Goal: Task Accomplishment & Management: Manage account settings

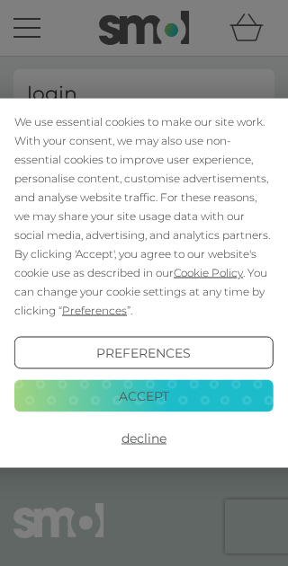
click at [184, 397] on button "Accept" at bounding box center [143, 395] width 259 height 32
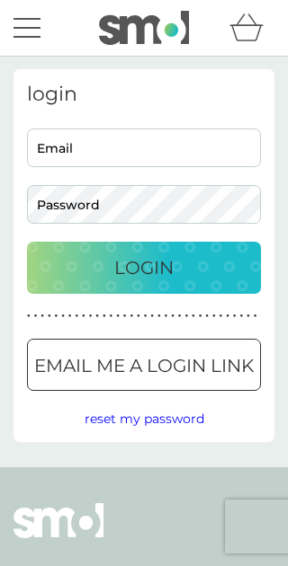
click at [177, 152] on input "Email" at bounding box center [144, 148] width 234 height 39
type input "[EMAIL_ADDRESS][DOMAIN_NAME]"
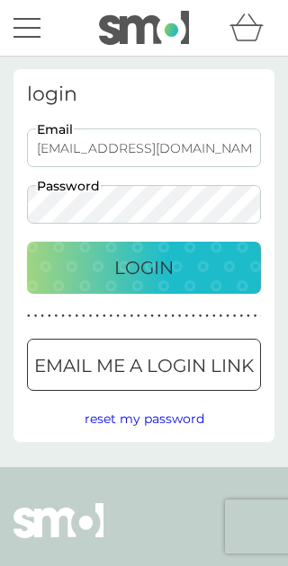
click at [144, 268] on button "Login" at bounding box center [144, 268] width 234 height 52
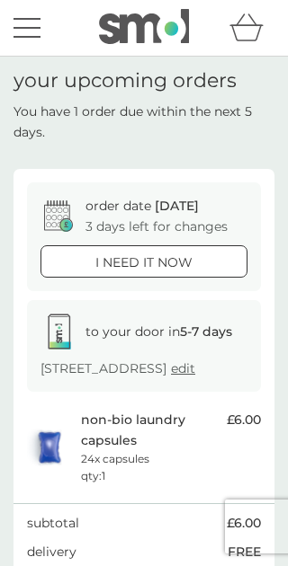
click at [39, 27] on div "menu" at bounding box center [26, 28] width 27 height 3
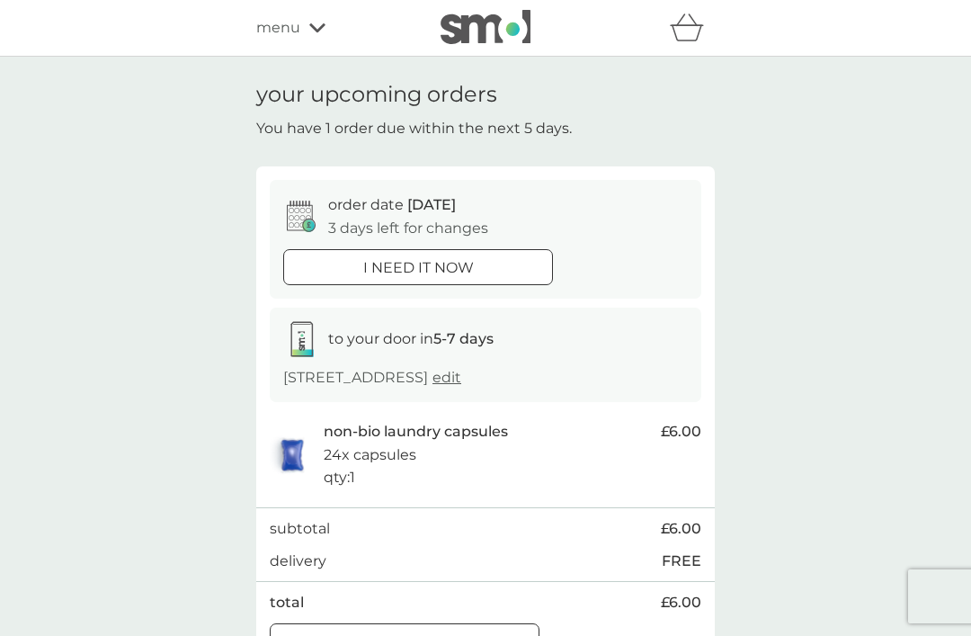
click at [287, 566] on div "Manage plan" at bounding box center [405, 641] width 268 height 23
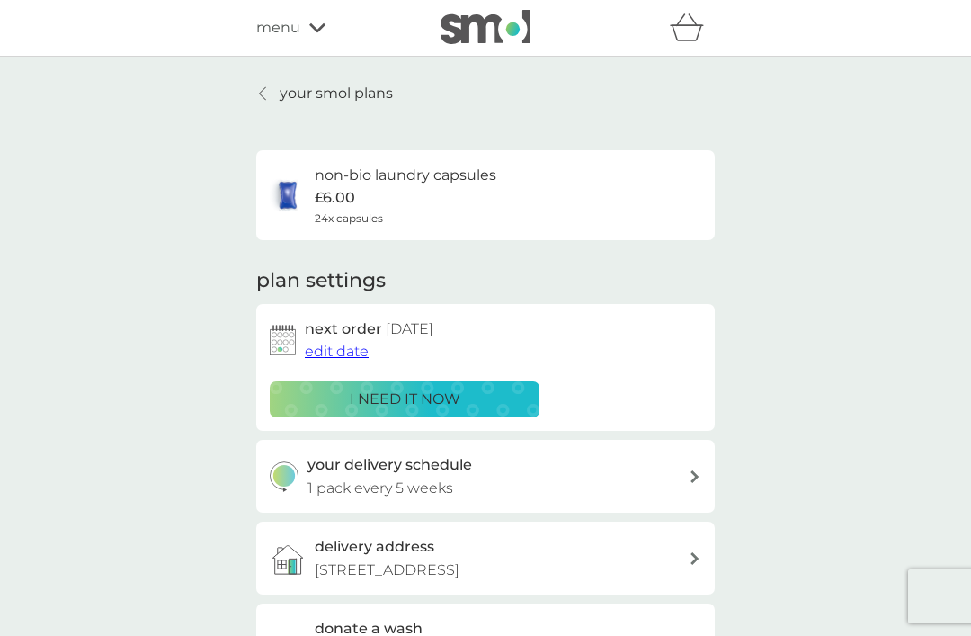
click at [287, 91] on p "your smol plans" at bounding box center [336, 93] width 113 height 23
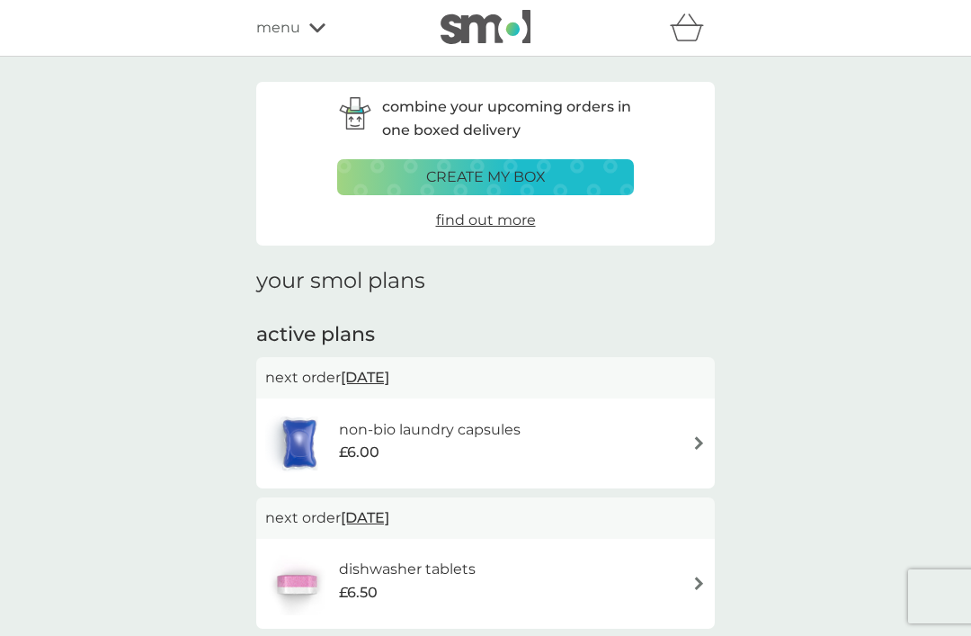
click at [287, 281] on h1 "your smol plans" at bounding box center [485, 281] width 459 height 26
click at [287, 38] on span "menu" at bounding box center [278, 27] width 44 height 23
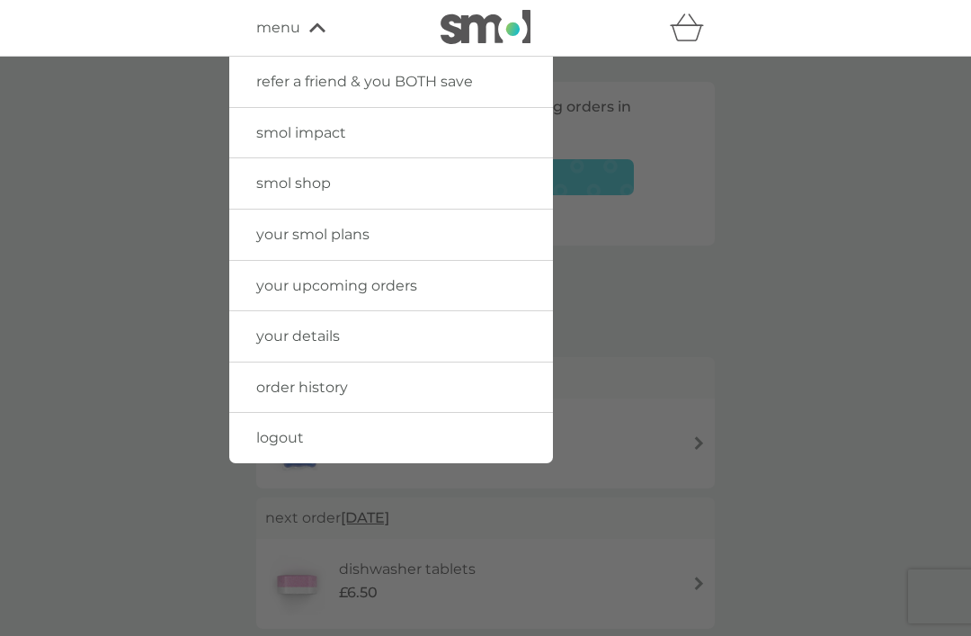
click at [287, 334] on link "your details" at bounding box center [391, 336] width 324 height 50
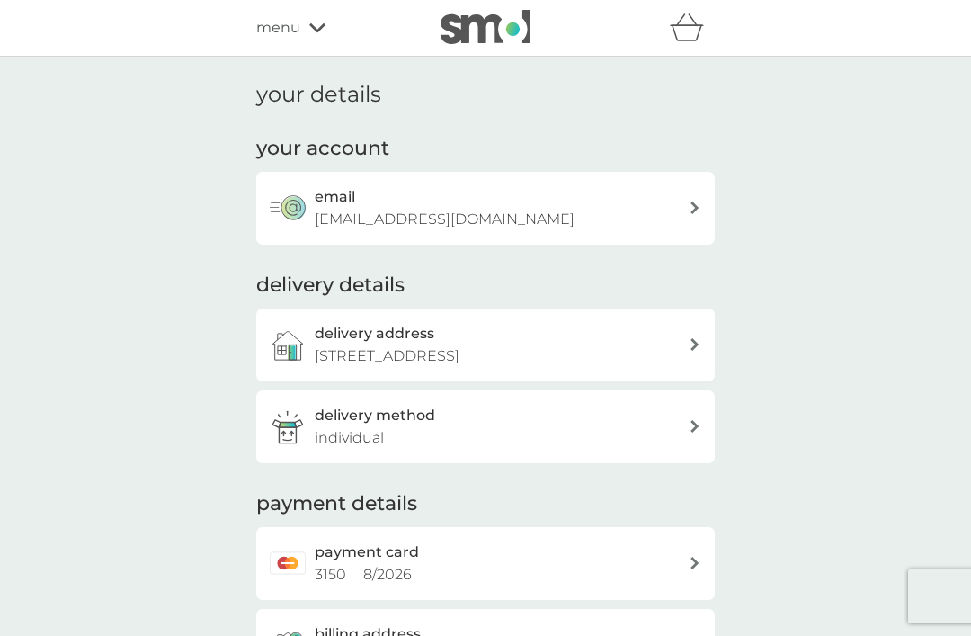
click at [287, 30] on icon at bounding box center [317, 27] width 16 height 11
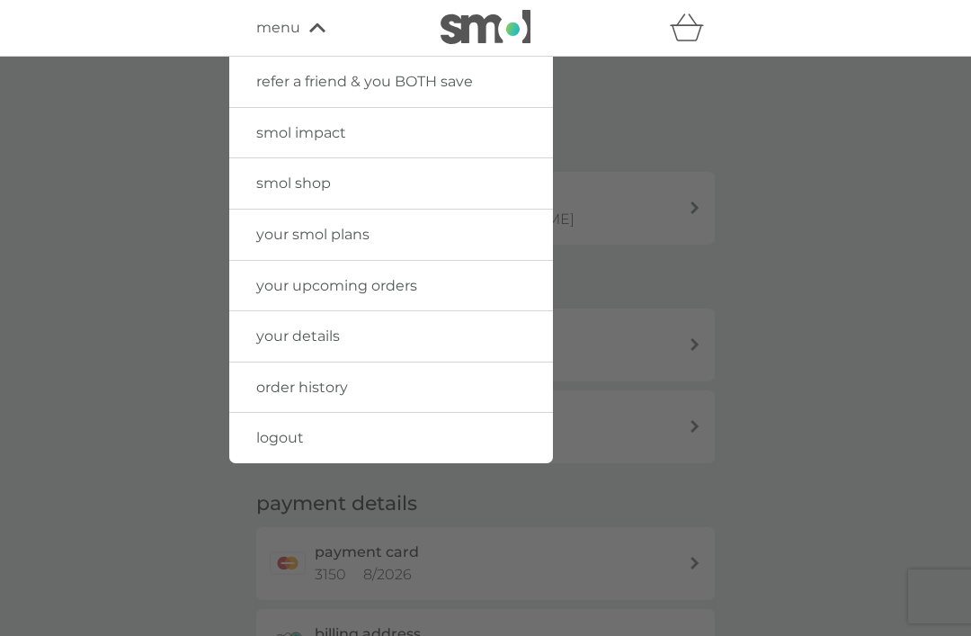
click at [287, 236] on link "your smol plans" at bounding box center [391, 234] width 324 height 50
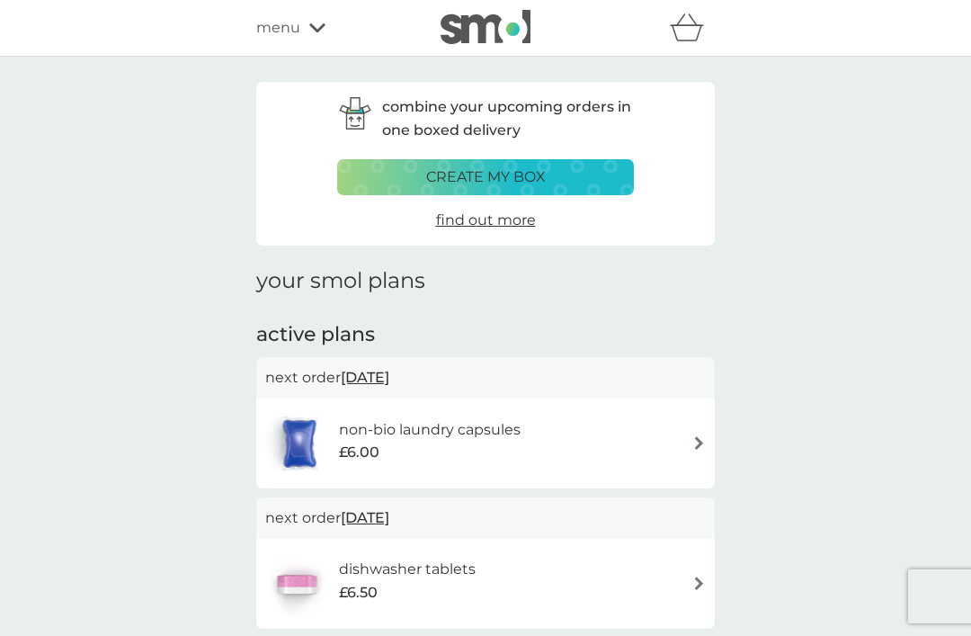
click at [287, 172] on div "create my box" at bounding box center [485, 176] width 273 height 23
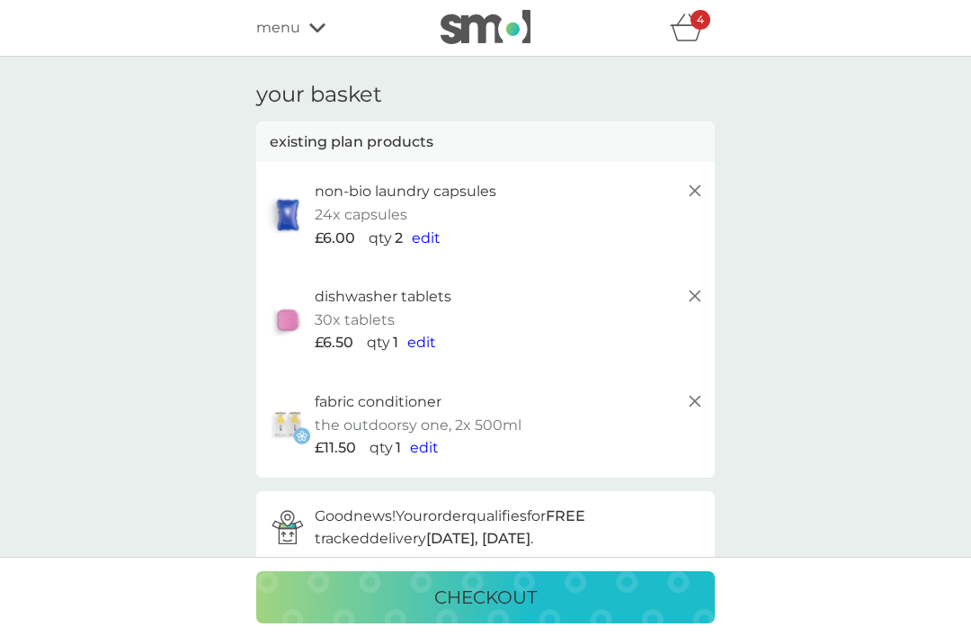
click at [287, 295] on icon at bounding box center [695, 296] width 22 height 22
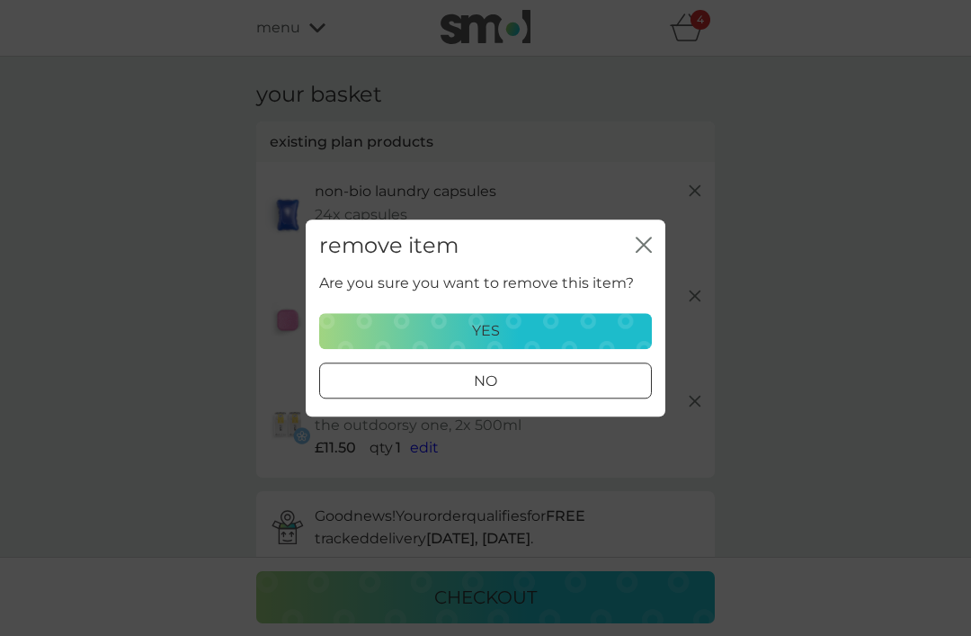
click at [287, 328] on div "yes" at bounding box center [485, 330] width 309 height 23
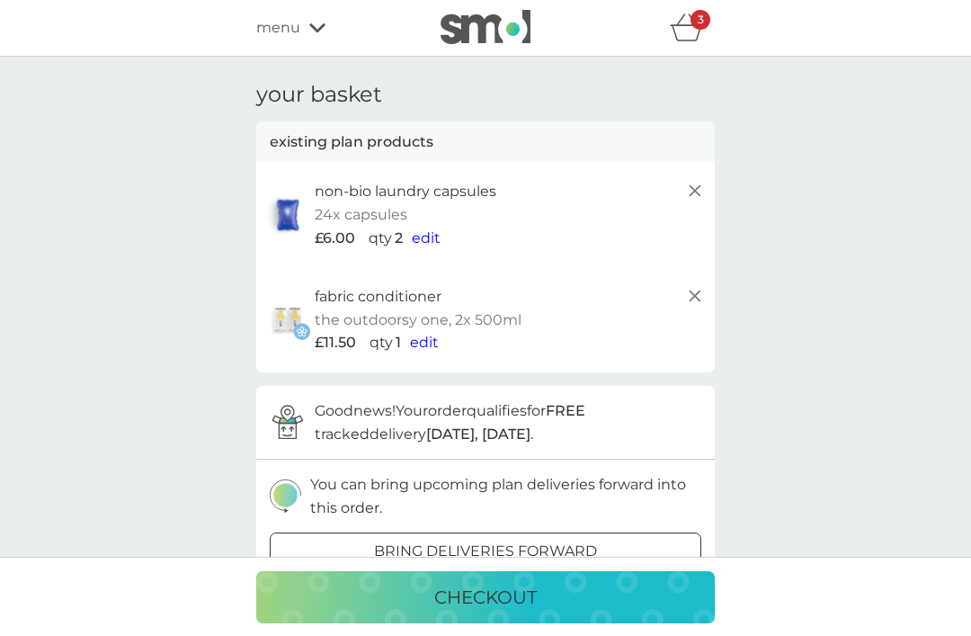
click at [287, 339] on span "edit" at bounding box center [424, 342] width 29 height 17
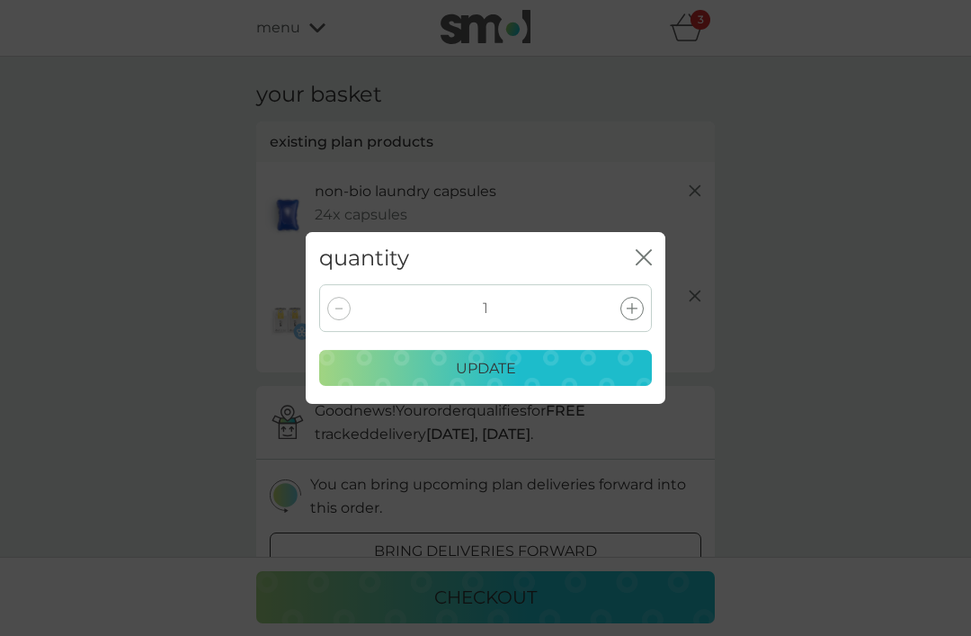
click at [287, 255] on icon "close" at bounding box center [644, 257] width 16 height 16
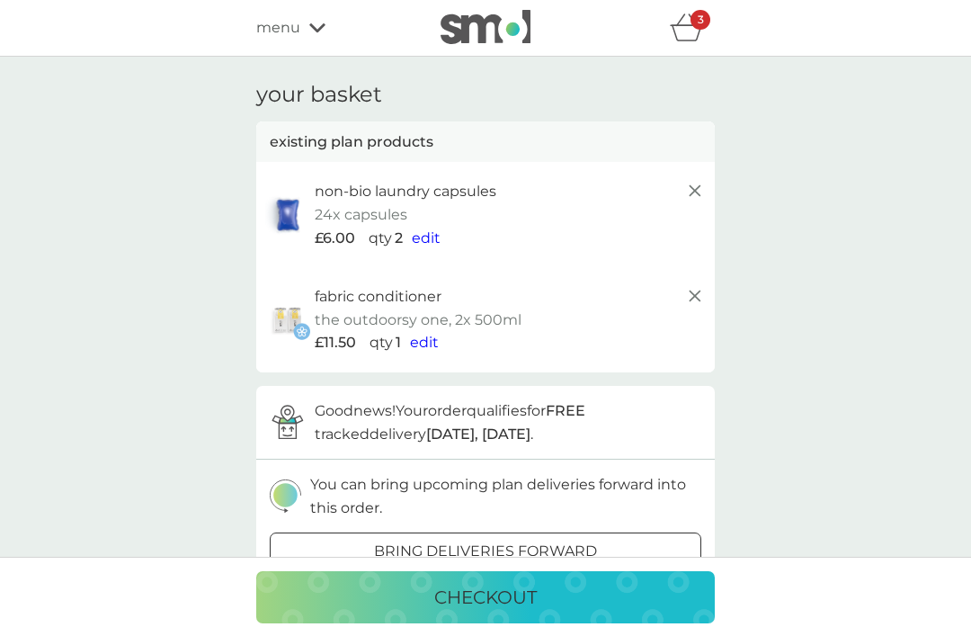
click at [287, 542] on p "bring deliveries forward" at bounding box center [485, 550] width 223 height 23
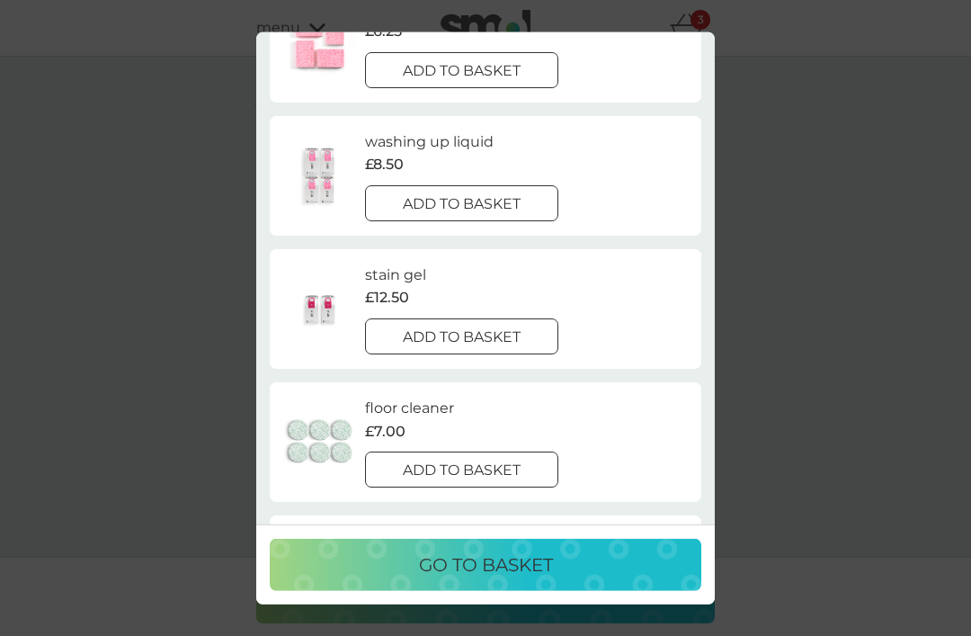
scroll to position [236, 0]
click at [287, 566] on div "go to basket" at bounding box center [486, 564] width 396 height 29
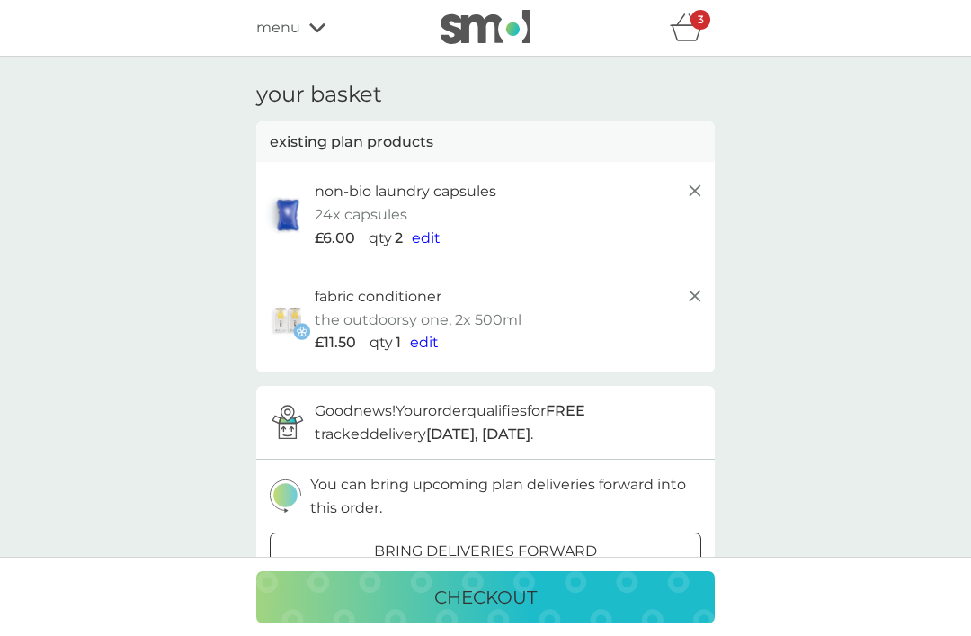
click at [287, 541] on p "bring deliveries forward" at bounding box center [485, 550] width 223 height 23
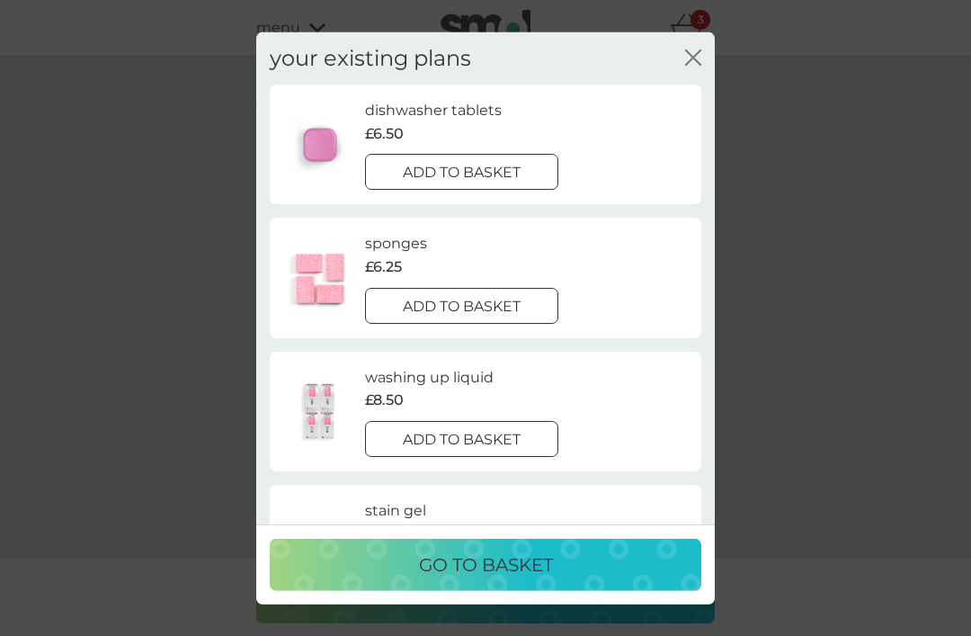
click at [287, 566] on div "go to basket" at bounding box center [486, 564] width 396 height 29
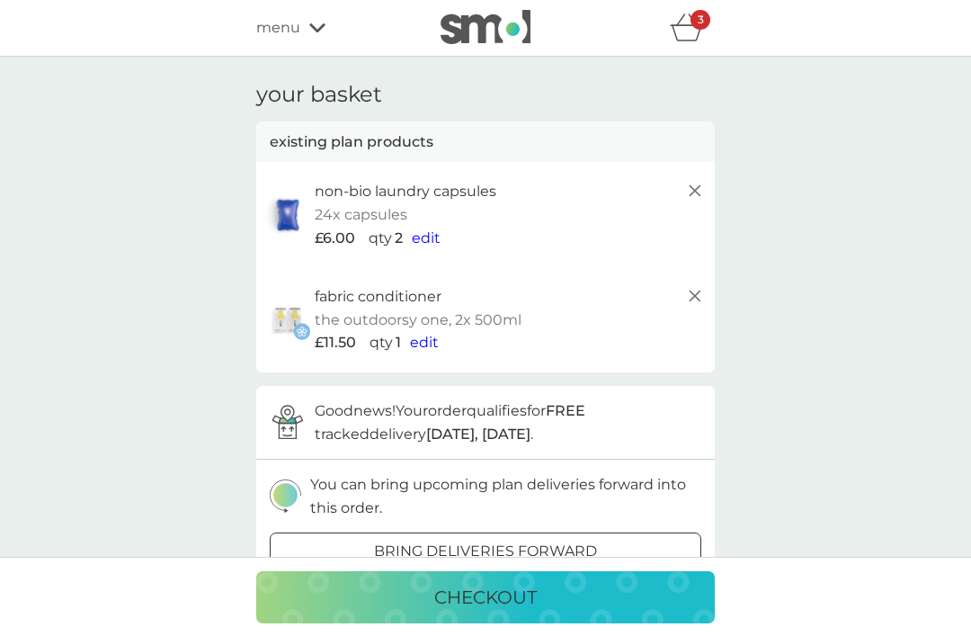
click at [287, 566] on div "checkout" at bounding box center [485, 597] width 423 height 29
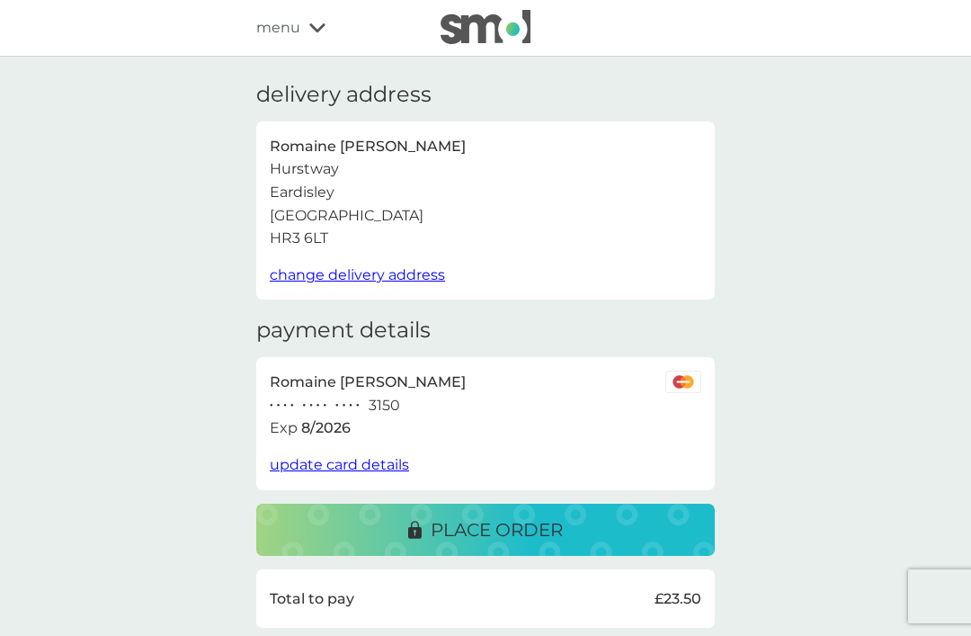
click at [287, 32] on icon at bounding box center [317, 27] width 16 height 11
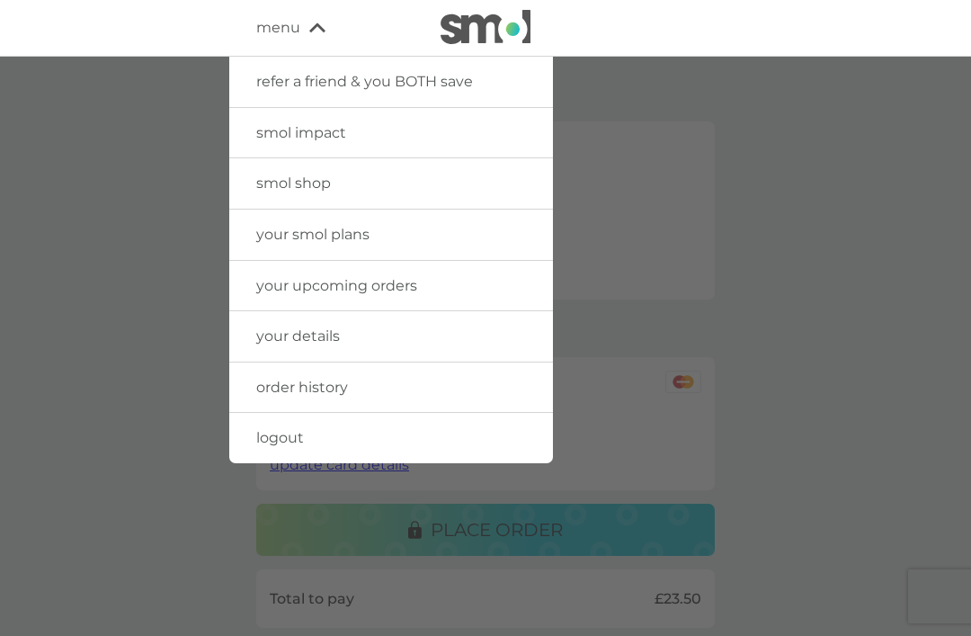
click at [287, 281] on link "your upcoming orders" at bounding box center [391, 286] width 324 height 50
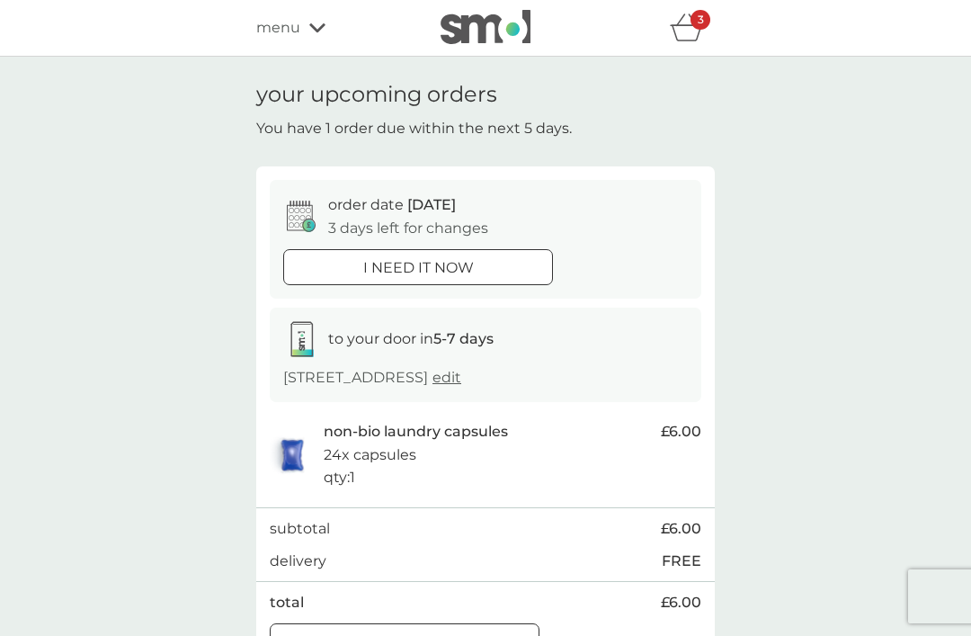
click at [287, 566] on div "Manage plan" at bounding box center [405, 641] width 268 height 23
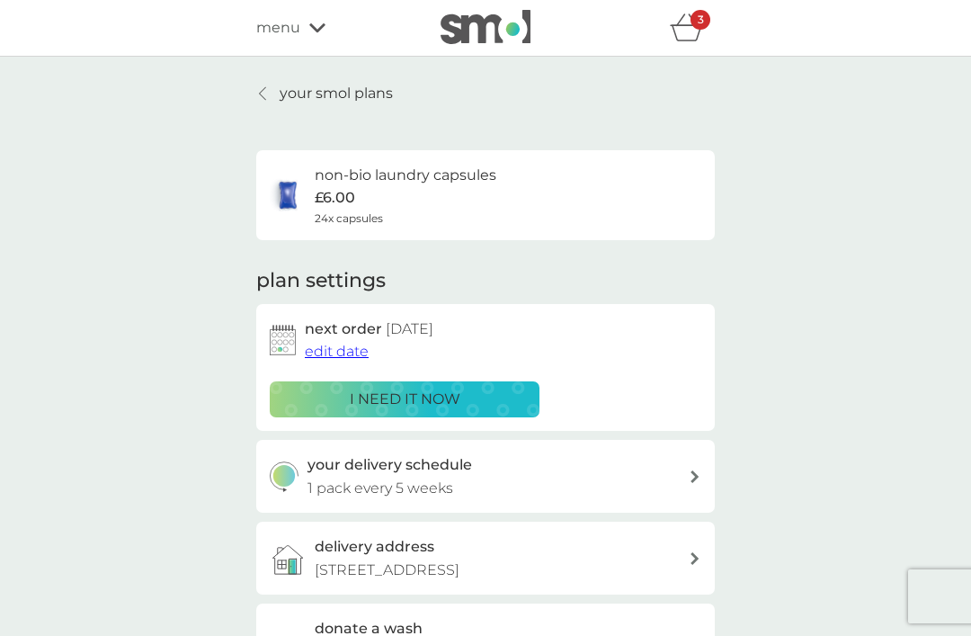
click at [287, 352] on span "edit date" at bounding box center [337, 351] width 64 height 17
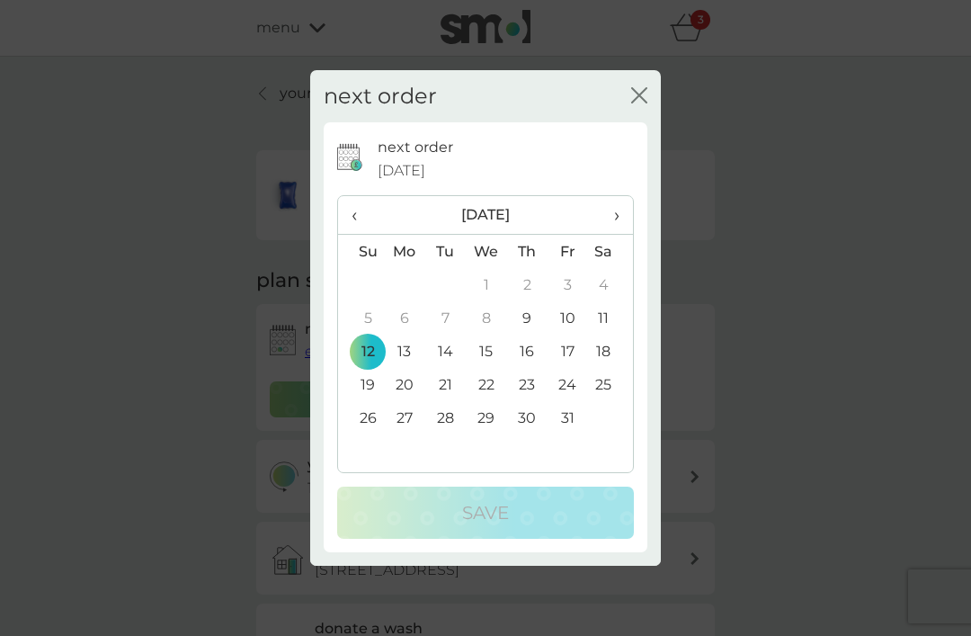
click at [287, 211] on span "›" at bounding box center [611, 215] width 18 height 38
click at [287, 349] on td "12" at bounding box center [486, 350] width 41 height 33
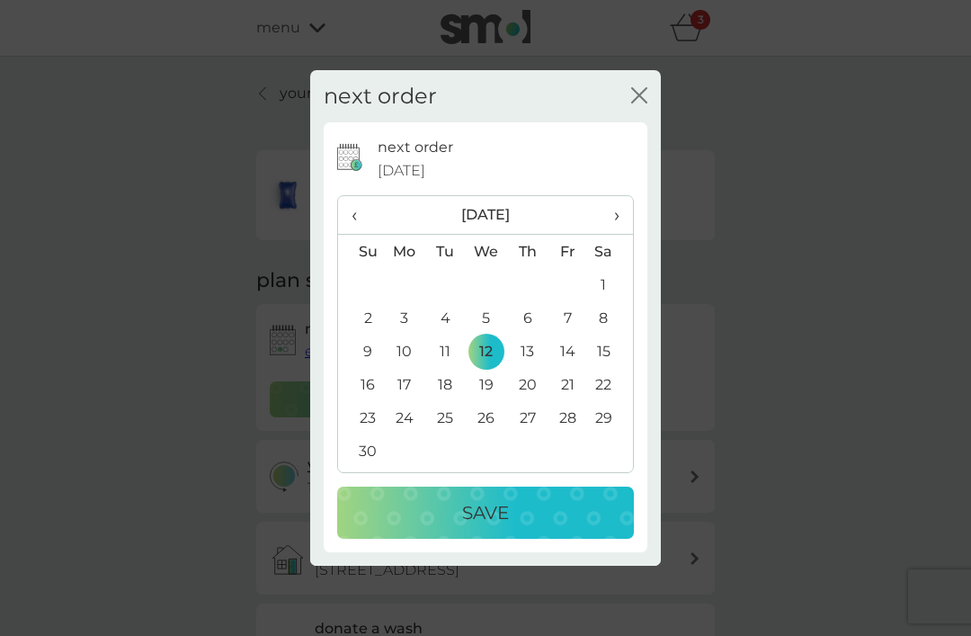
click at [287, 510] on div "Save" at bounding box center [485, 512] width 261 height 29
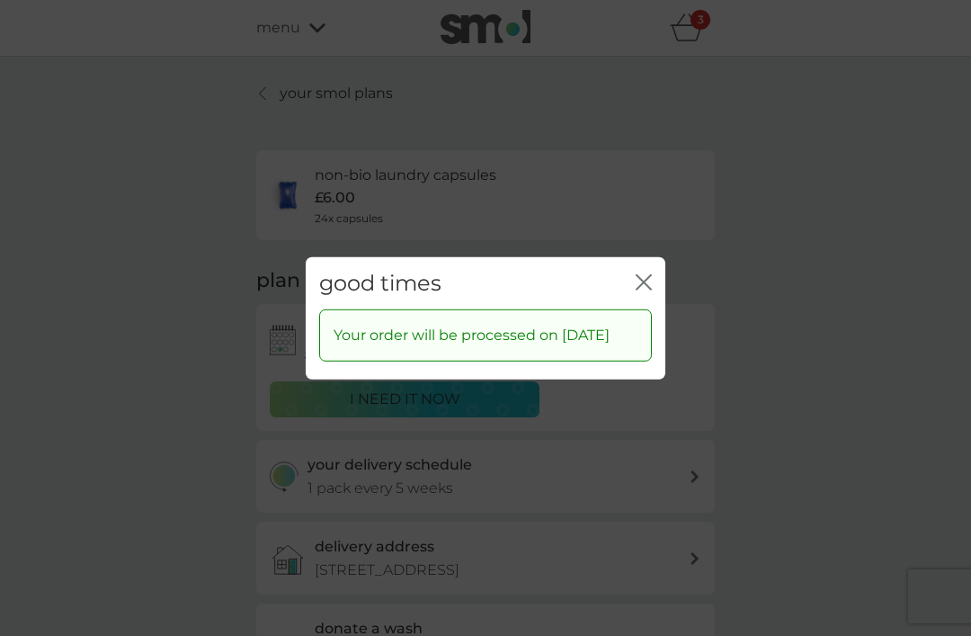
click at [287, 275] on icon "close" at bounding box center [644, 281] width 16 height 16
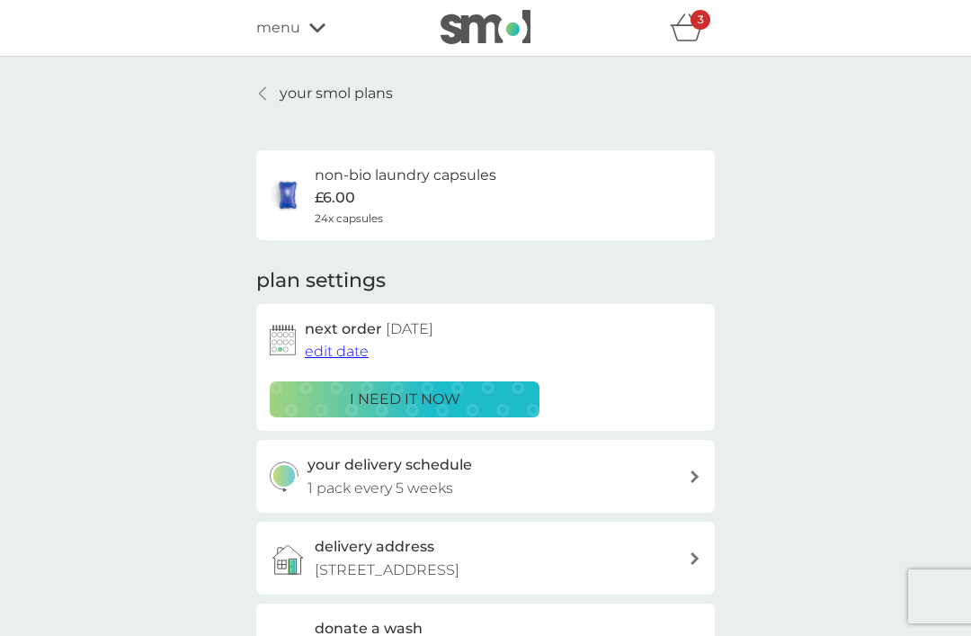
click at [270, 91] on div at bounding box center [263, 93] width 13 height 14
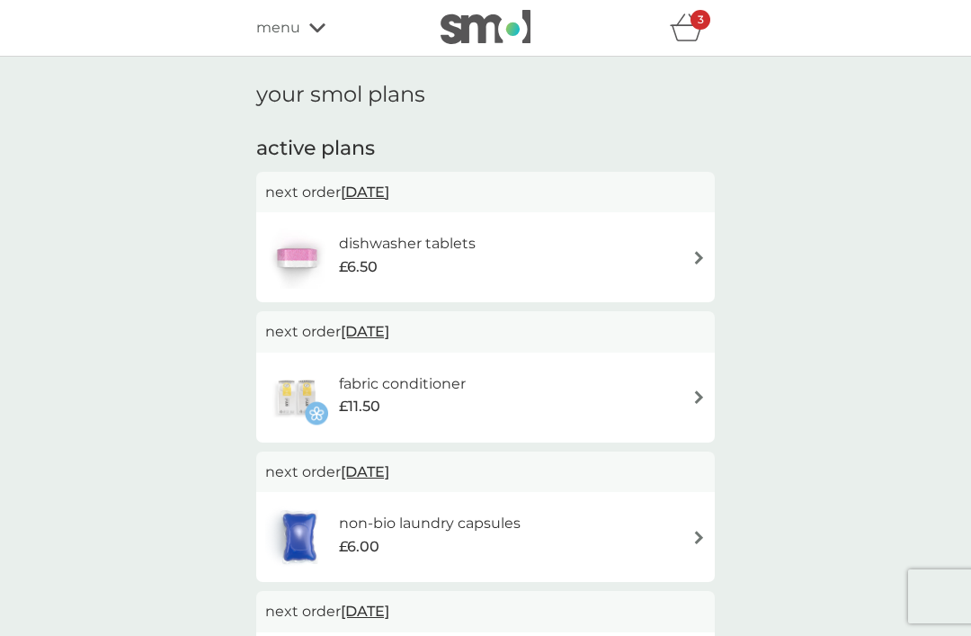
click at [287, 27] on div "3" at bounding box center [701, 20] width 20 height 20
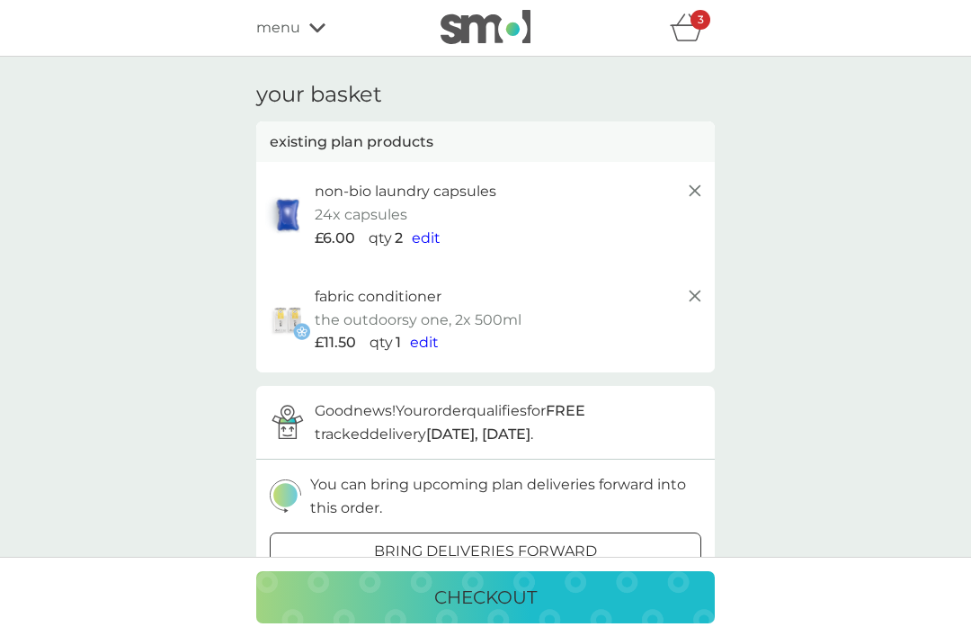
click at [287, 187] on icon at bounding box center [695, 191] width 22 height 22
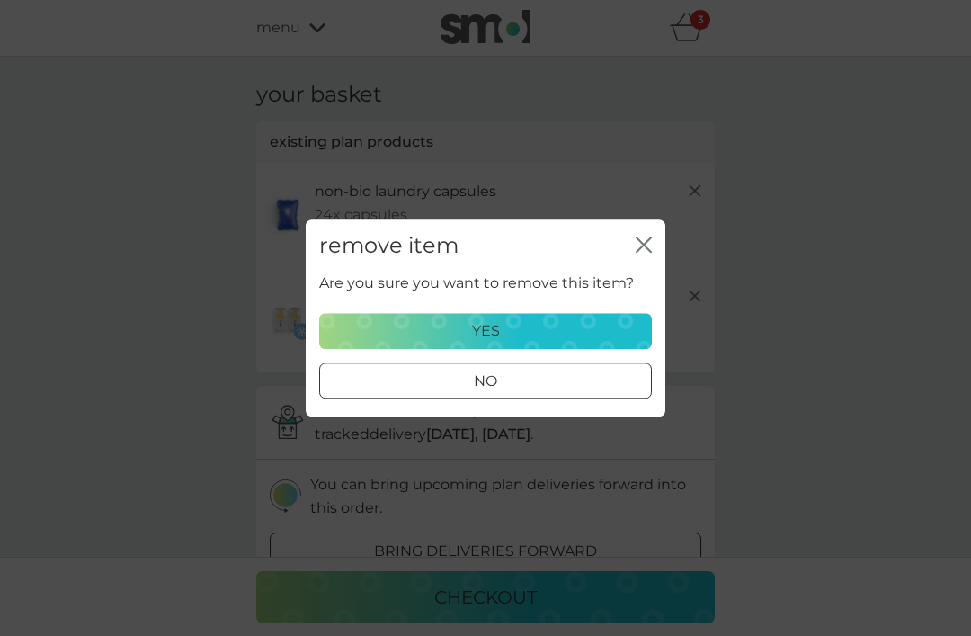
click at [287, 245] on icon "close" at bounding box center [644, 244] width 16 height 16
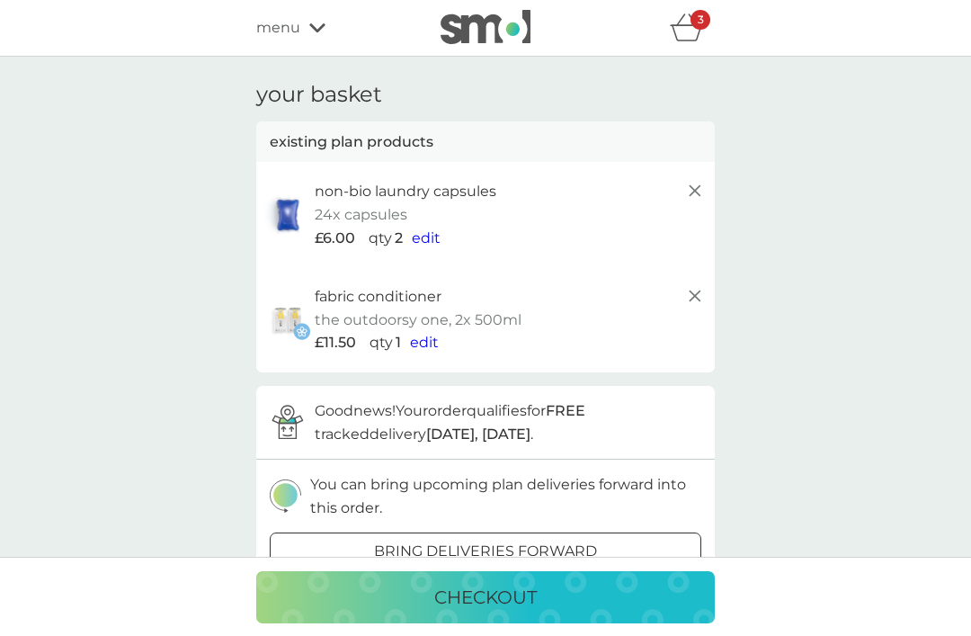
click at [287, 192] on icon at bounding box center [695, 191] width 22 height 22
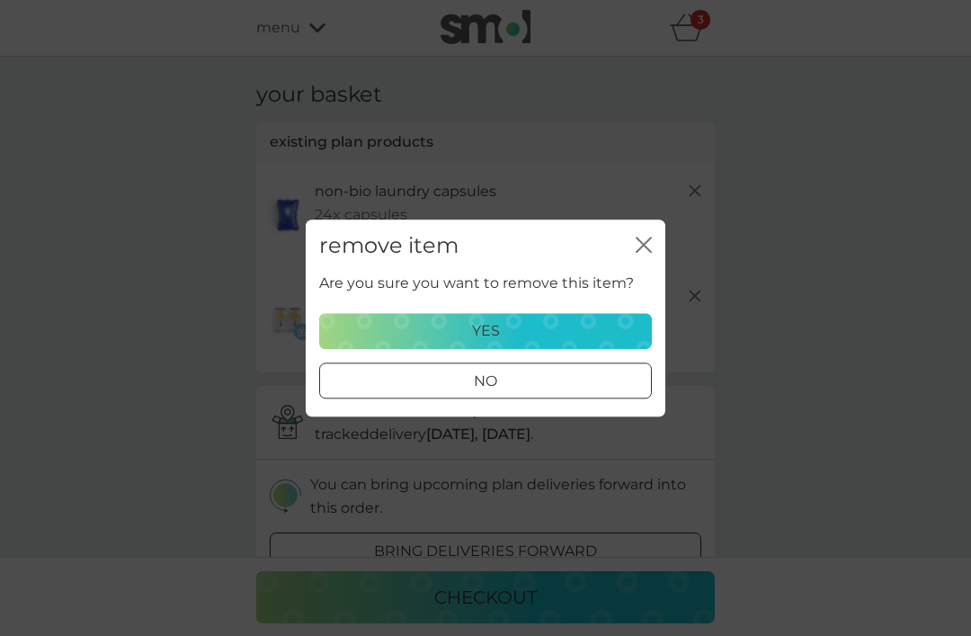
click at [287, 327] on div "yes" at bounding box center [485, 330] width 309 height 23
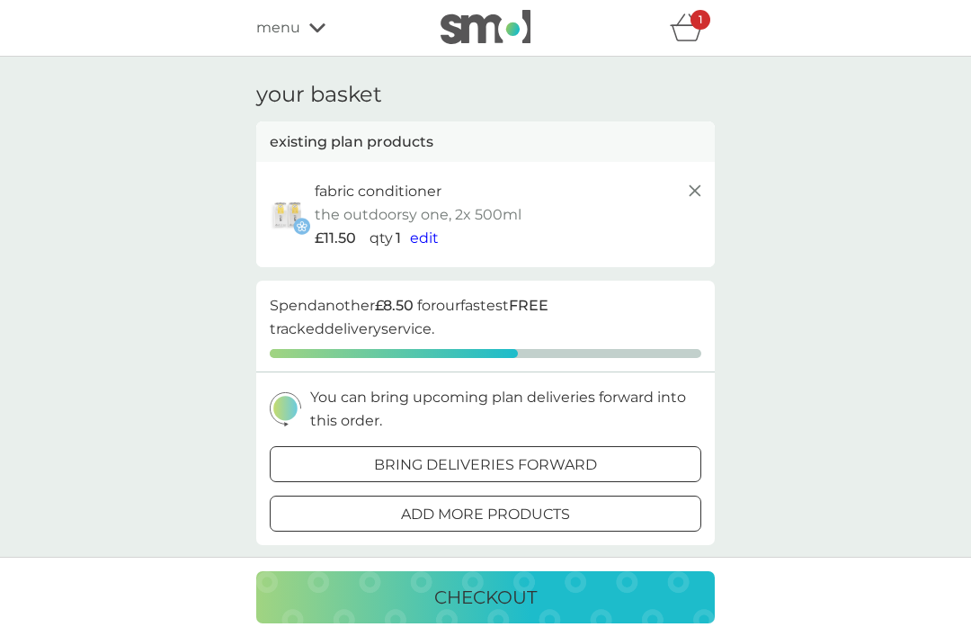
click at [287, 189] on line at bounding box center [695, 190] width 11 height 11
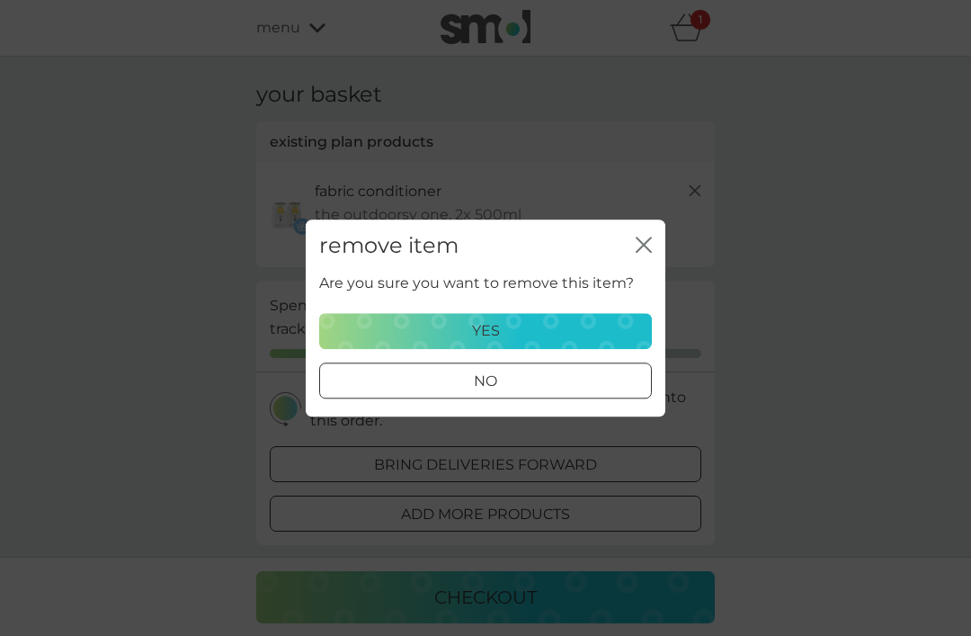
click at [287, 330] on div "yes" at bounding box center [485, 330] width 309 height 23
